Goal: Navigation & Orientation: Find specific page/section

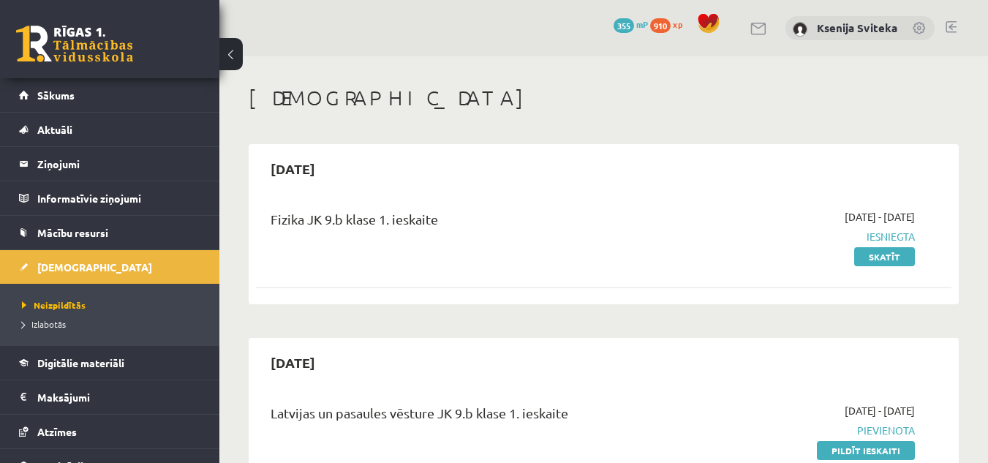
scroll to position [287, 0]
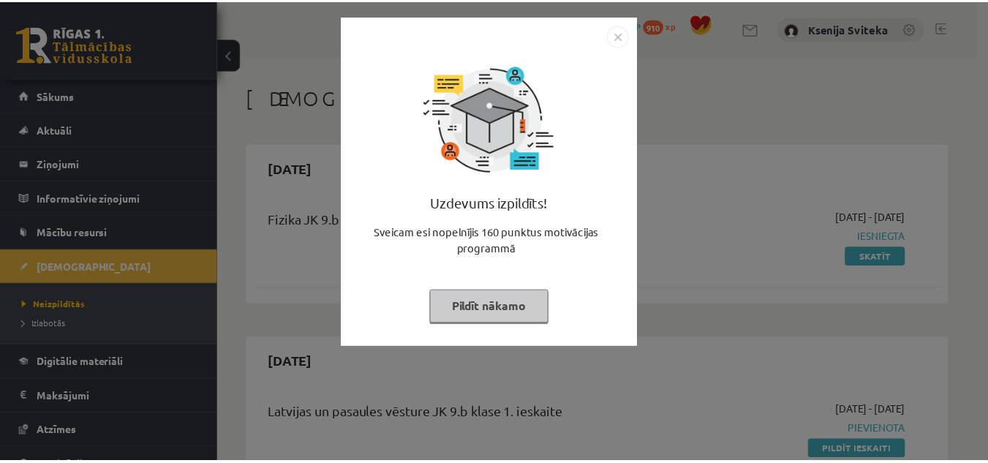
scroll to position [287, 0]
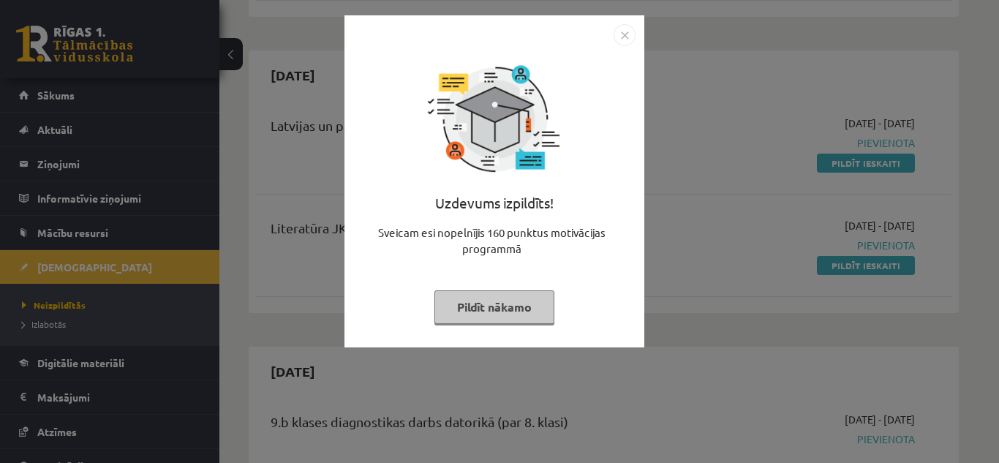
click at [626, 35] on img "Close" at bounding box center [625, 35] width 22 height 22
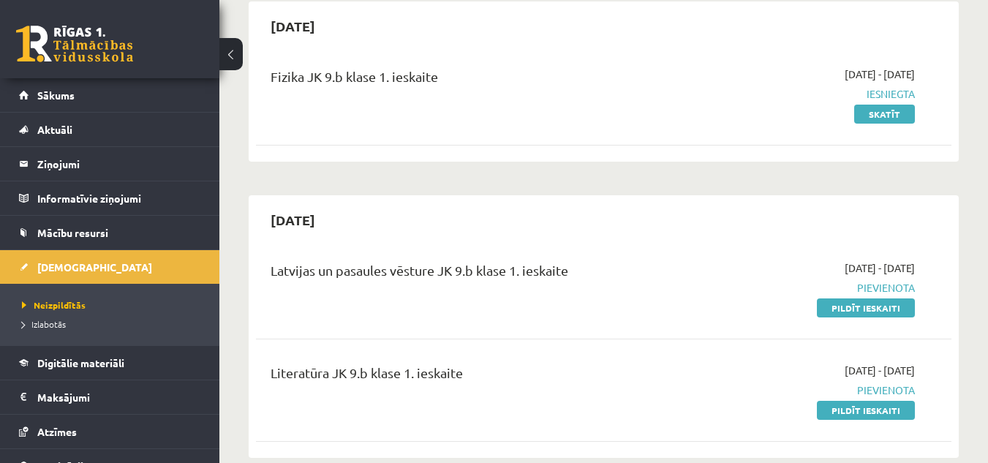
scroll to position [0, 0]
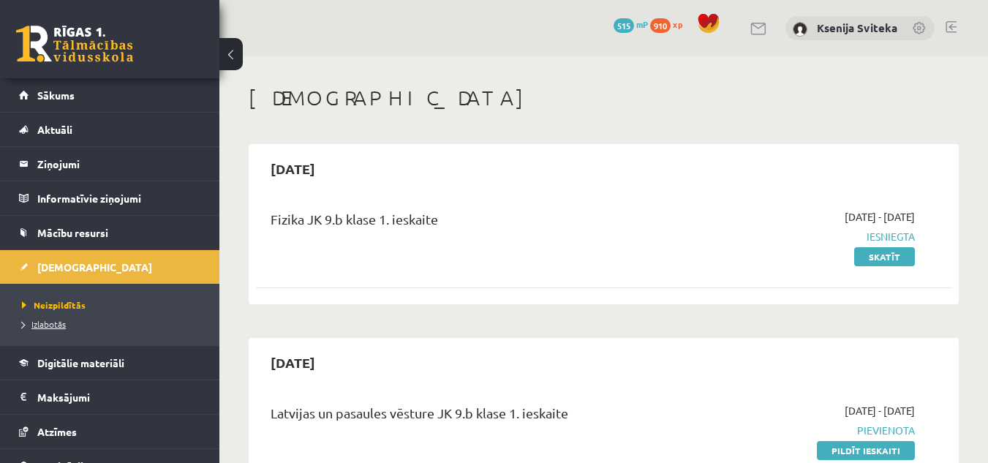
click at [55, 325] on span "Izlabotās" at bounding box center [44, 324] width 44 height 12
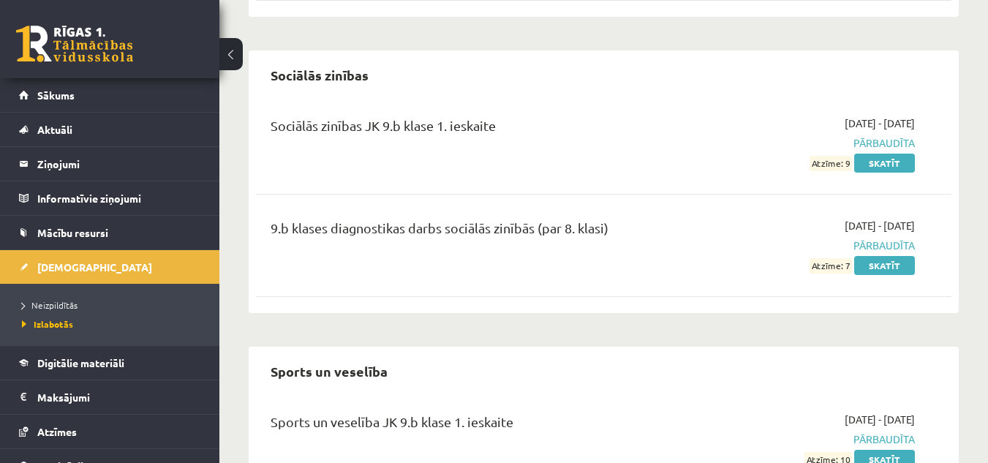
scroll to position [88, 0]
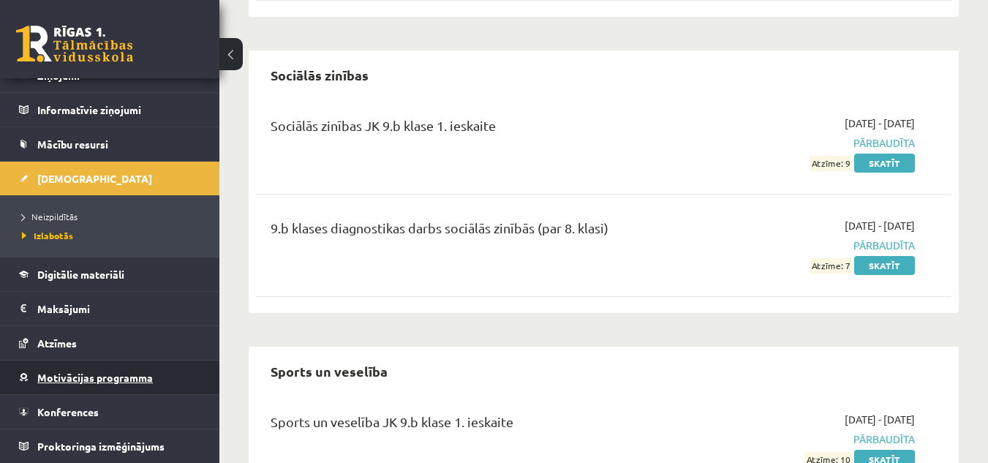
click at [152, 372] on link "Motivācijas programma" at bounding box center [110, 378] width 182 height 34
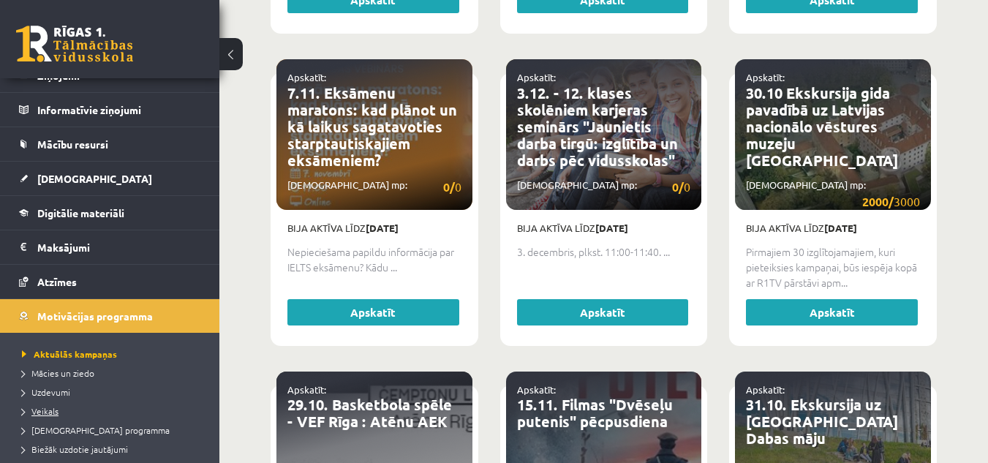
click at [64, 414] on link "Veikals" at bounding box center [113, 410] width 183 height 13
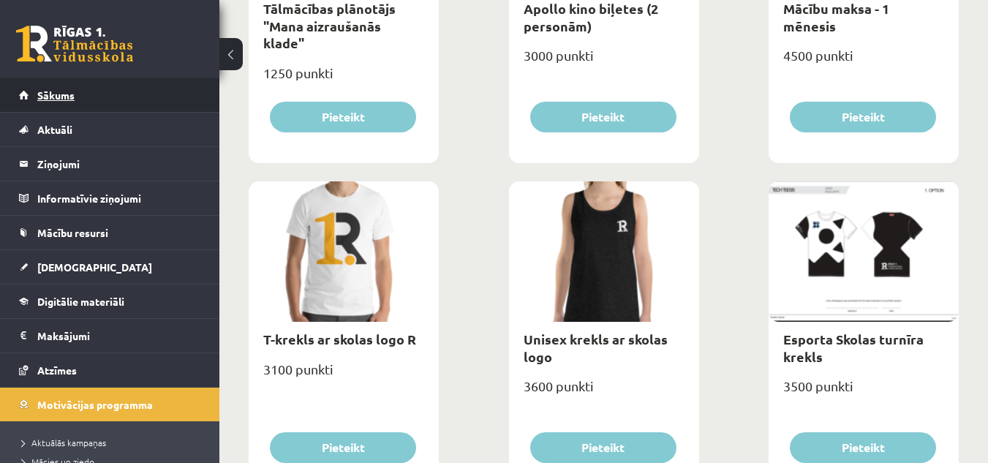
click at [97, 96] on link "Sākums" at bounding box center [110, 95] width 182 height 34
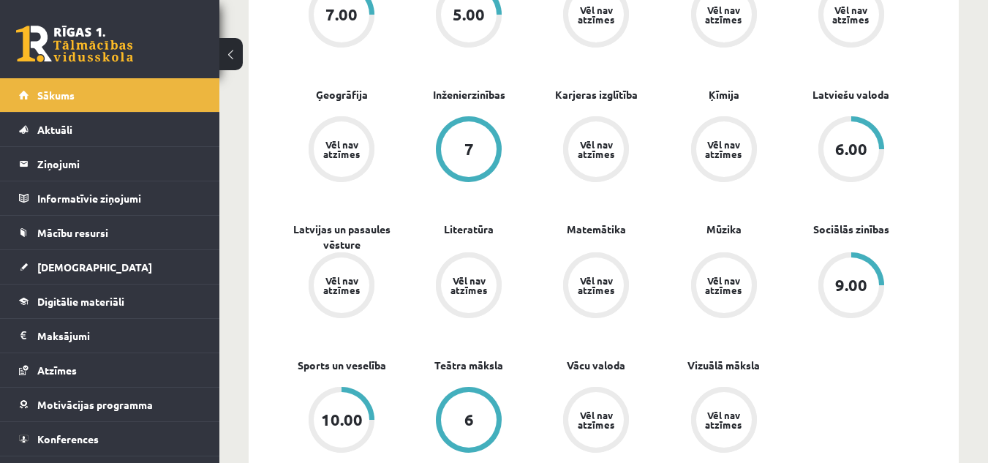
scroll to position [529, 0]
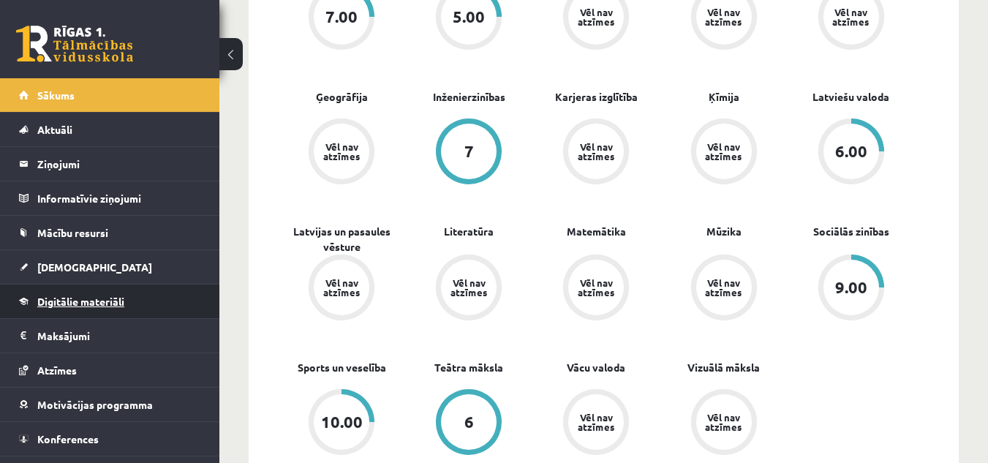
click at [137, 298] on link "Digitālie materiāli" at bounding box center [110, 301] width 182 height 34
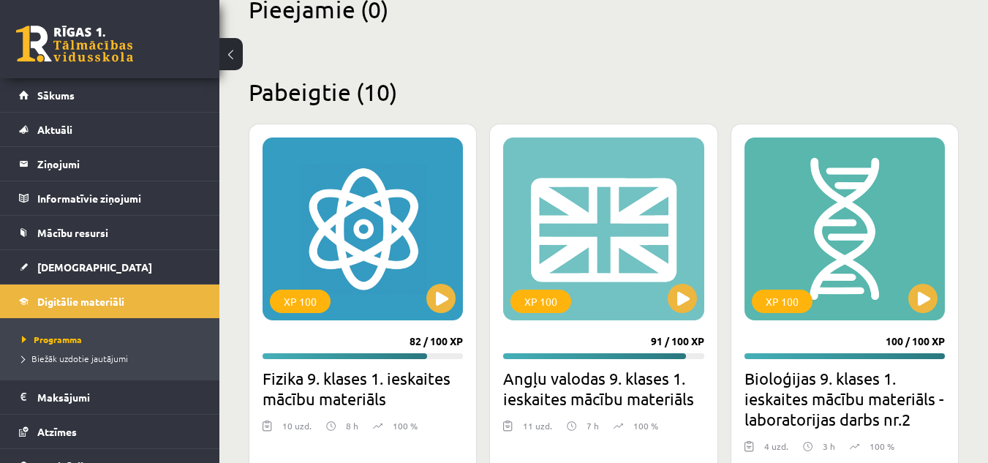
scroll to position [374, 0]
